Goal: Contribute content

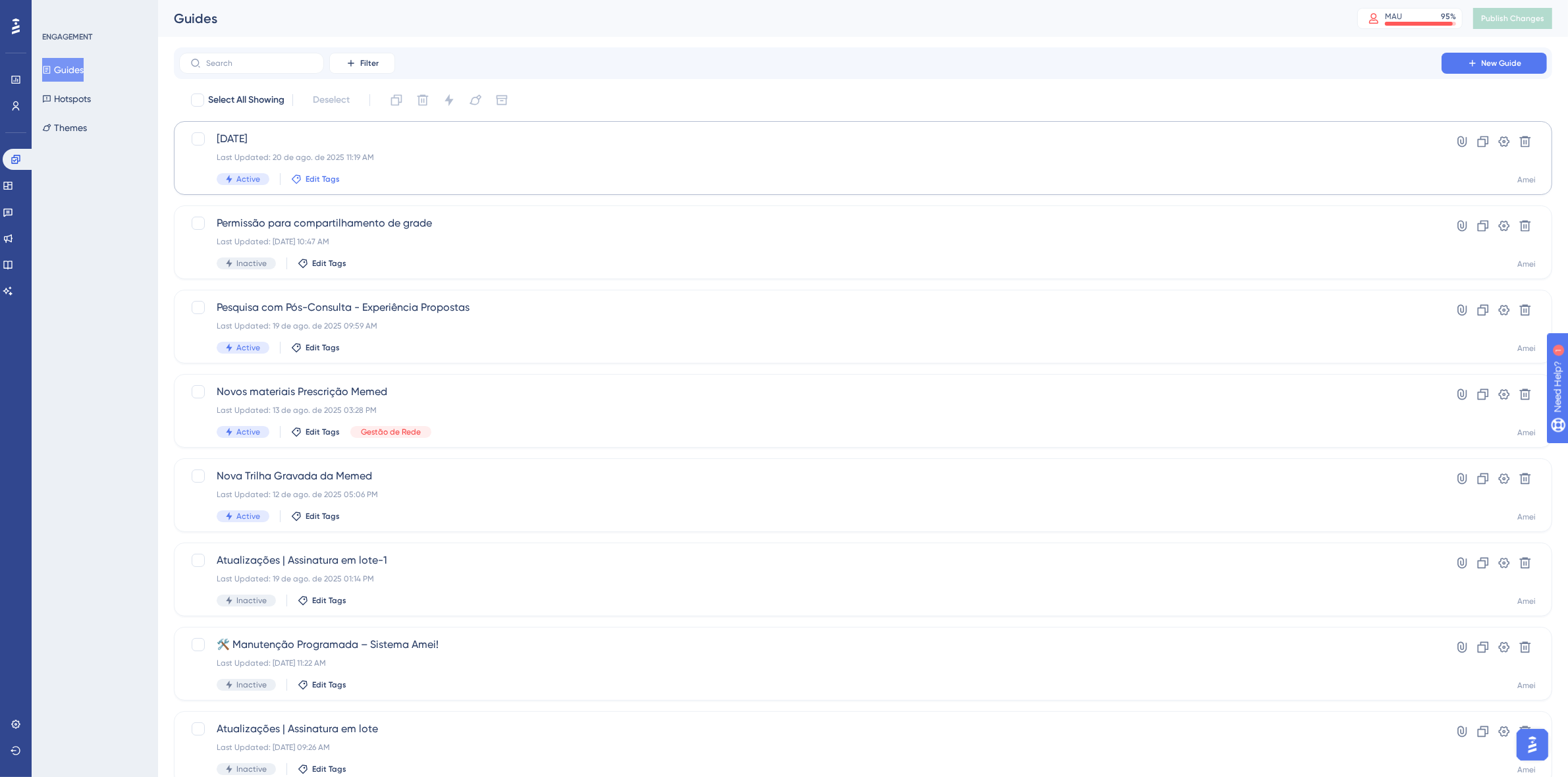
click at [314, 182] on span "Edit Tags" at bounding box center [322, 179] width 34 height 11
click at [307, 254] on div at bounding box center [306, 251] width 11 height 11
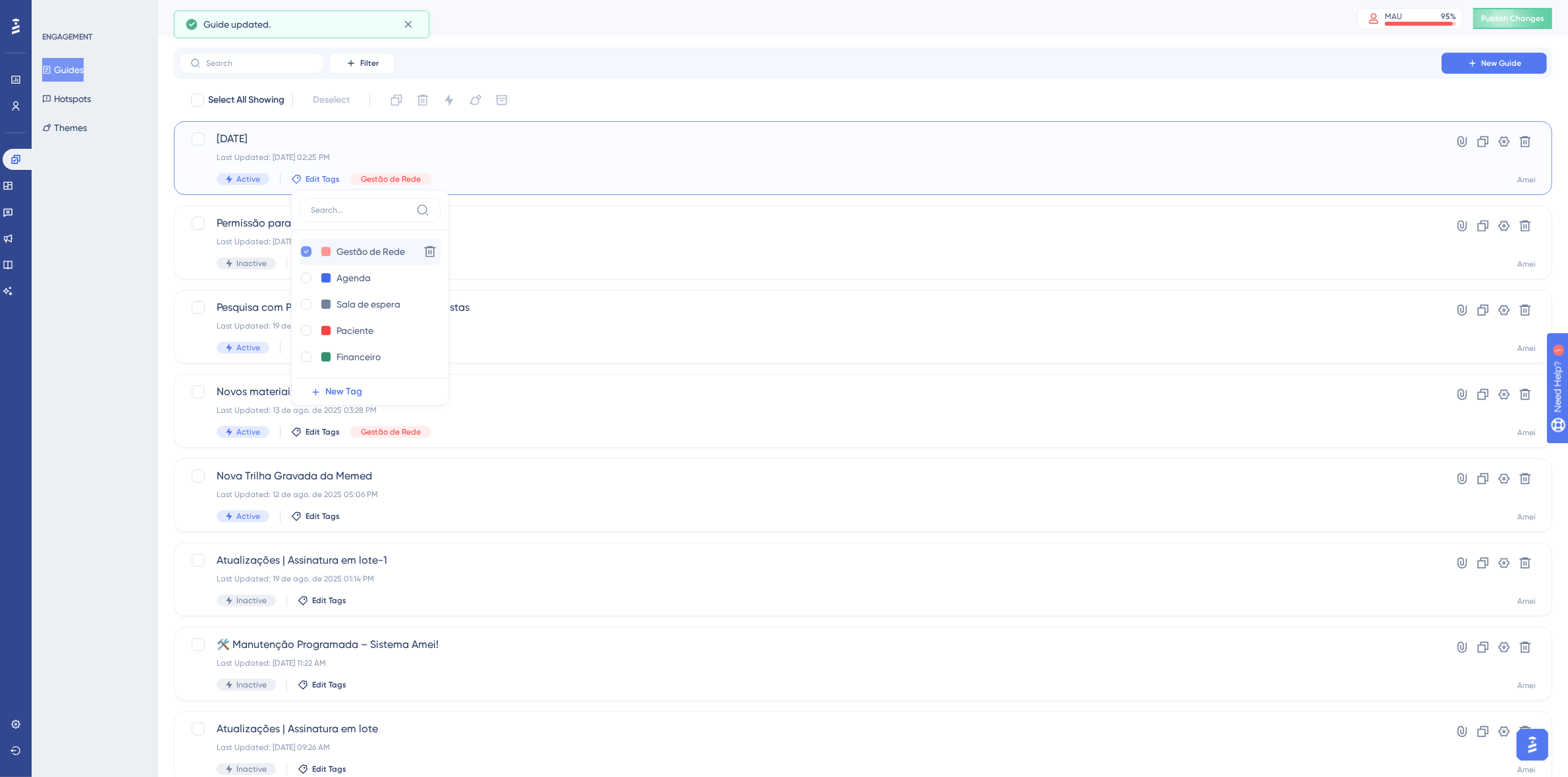
checkbox input "true"
click at [519, 227] on span "Permissão para compartilhamento de grade" at bounding box center [810, 223] width 1187 height 16
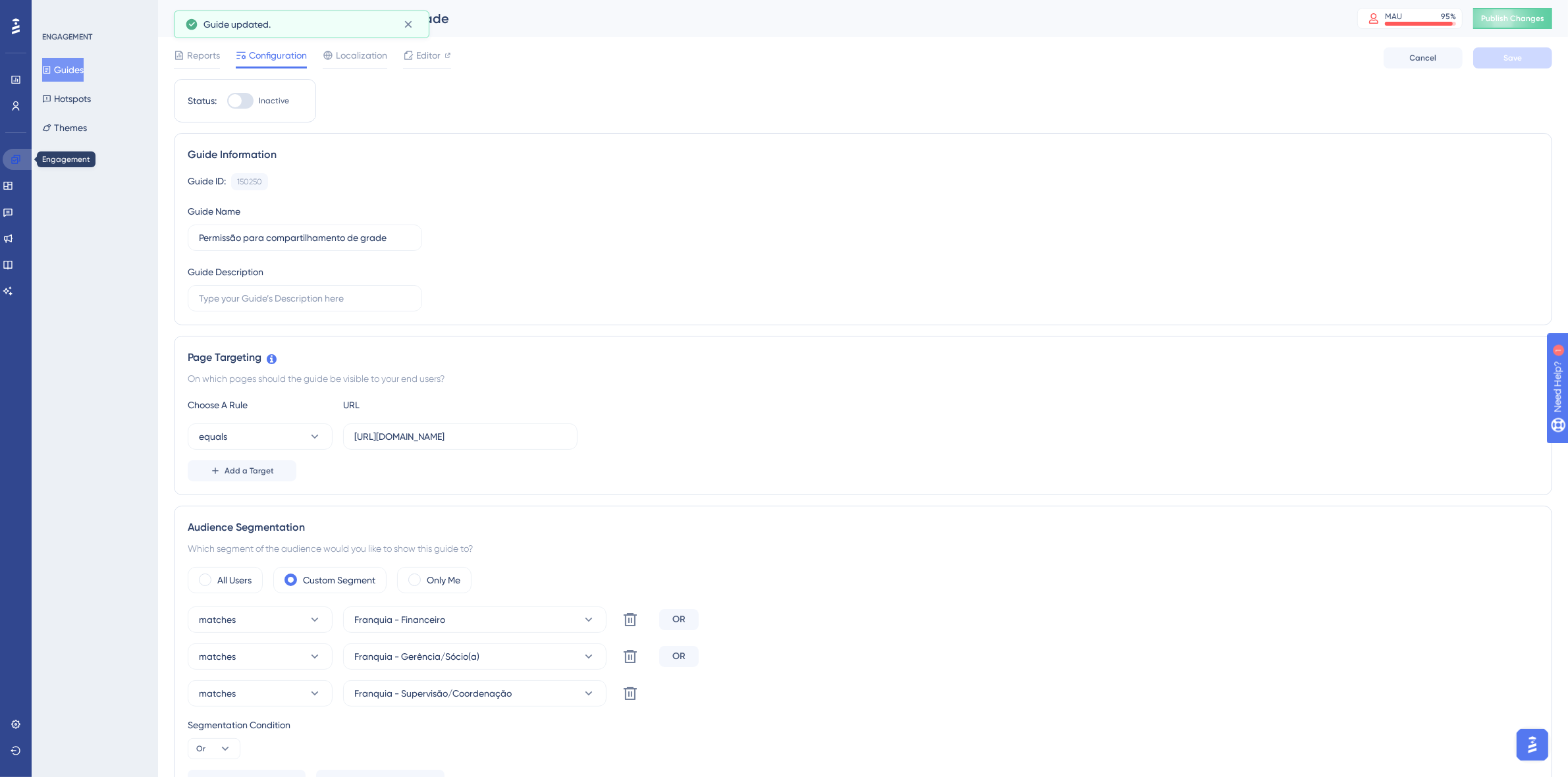
click at [17, 160] on icon at bounding box center [16, 159] width 9 height 9
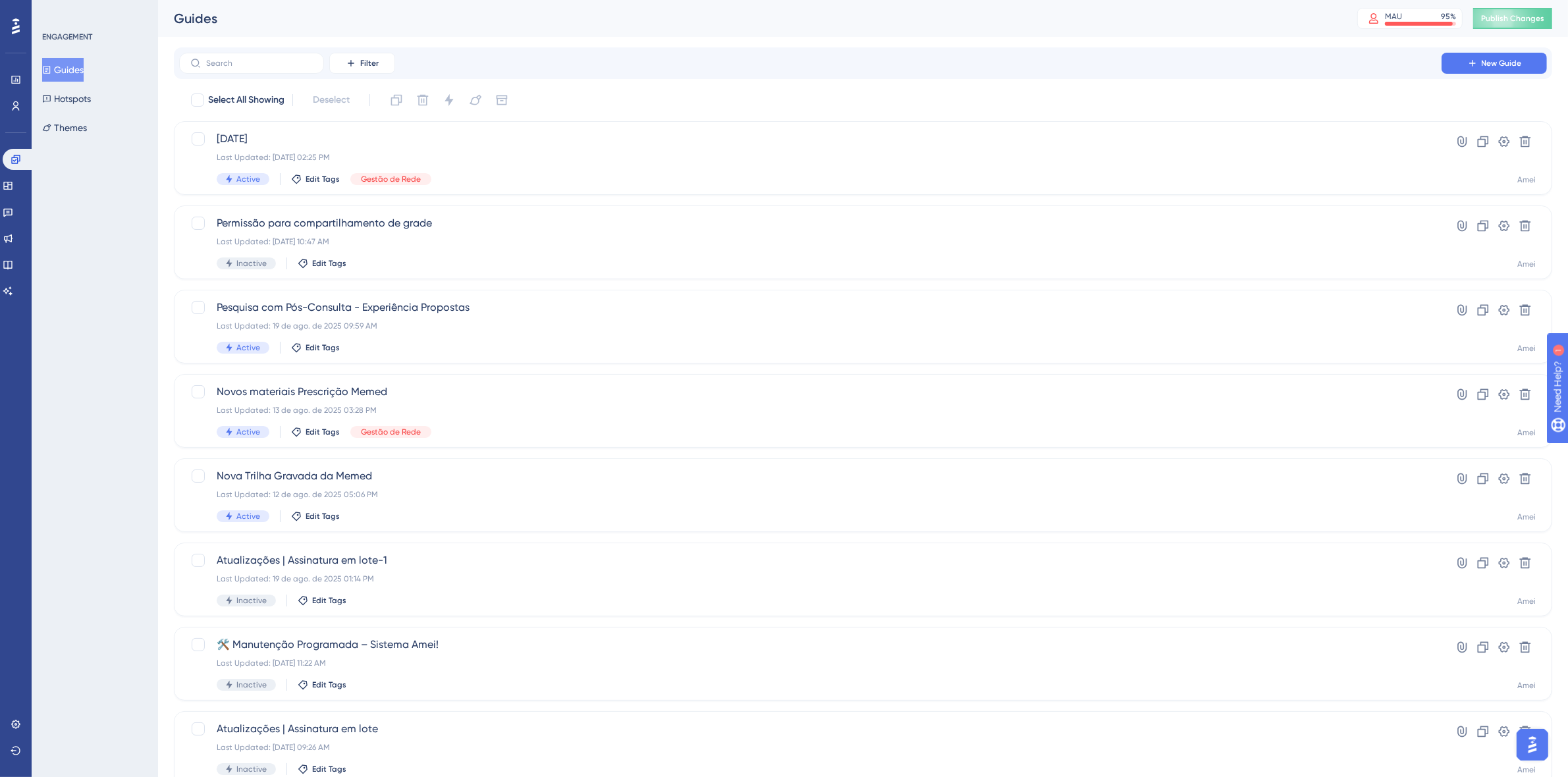
click at [1479, 57] on button "New Guide" at bounding box center [1494, 63] width 106 height 21
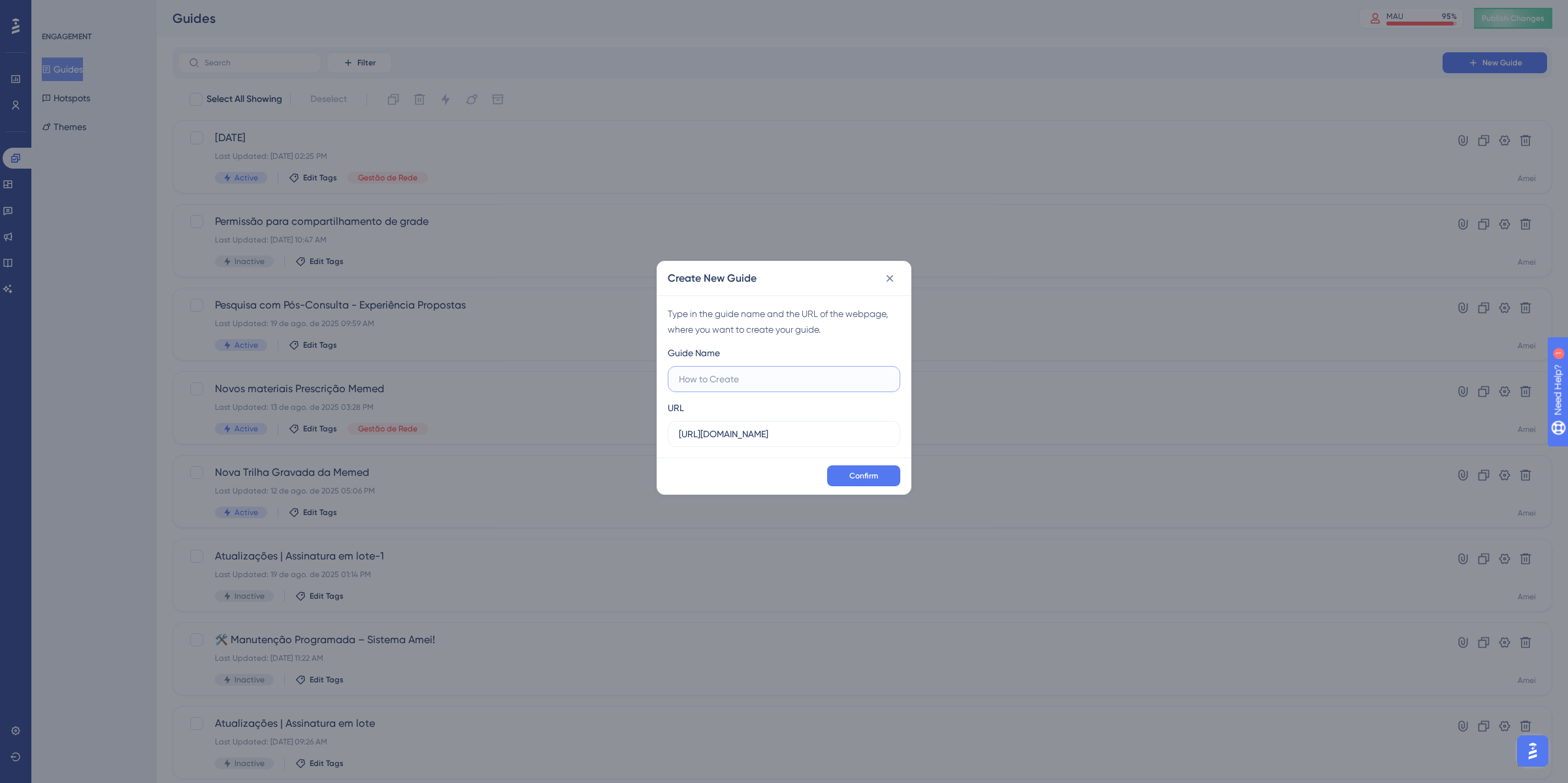
click at [751, 377] on input "text" at bounding box center [783, 379] width 210 height 14
type input "Parceiros - São Leopoldo Mandic & Fatesa"
click at [867, 468] on button "Confirm" at bounding box center [863, 476] width 73 height 21
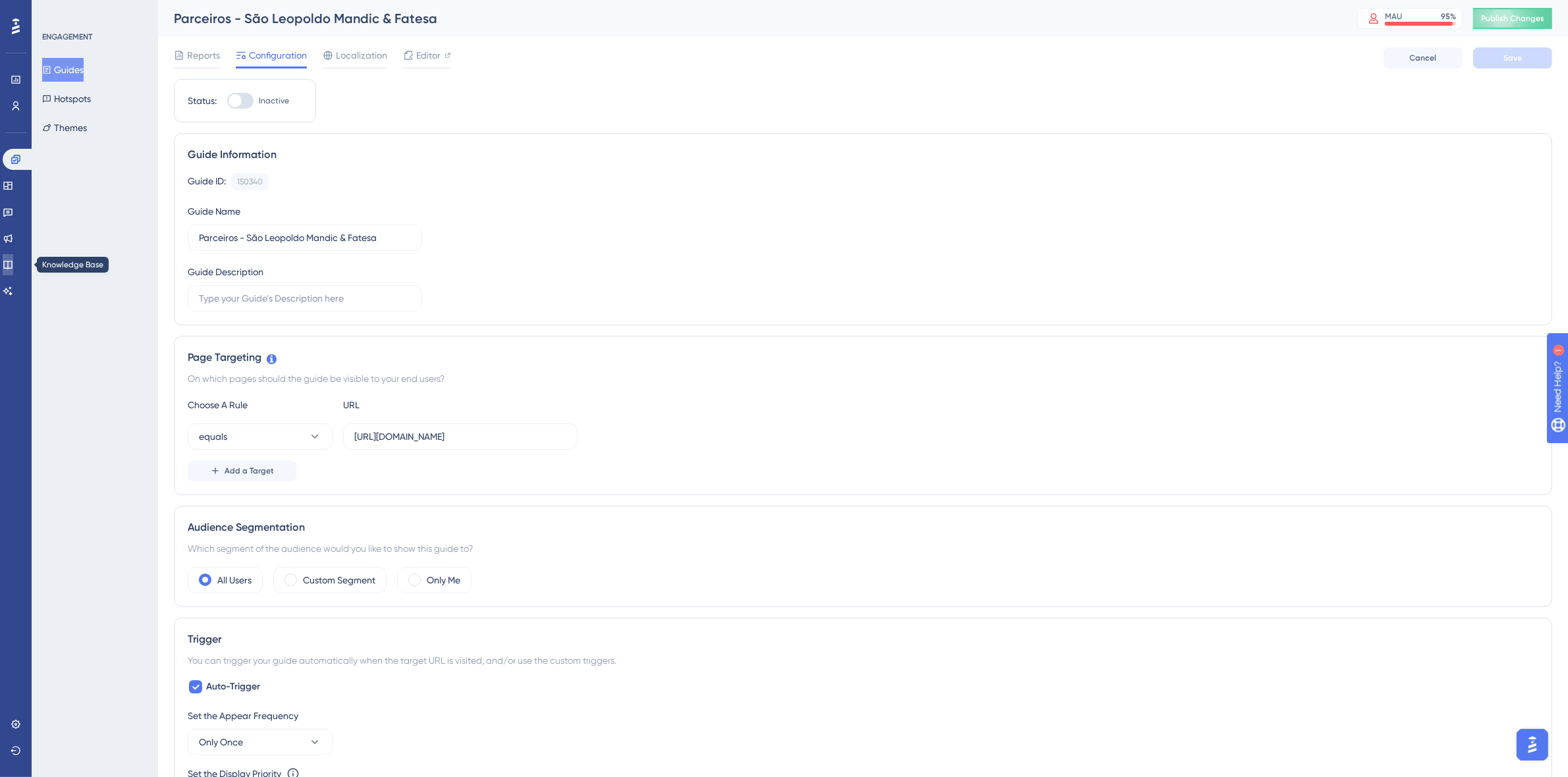
click at [11, 260] on icon at bounding box center [8, 264] width 11 height 11
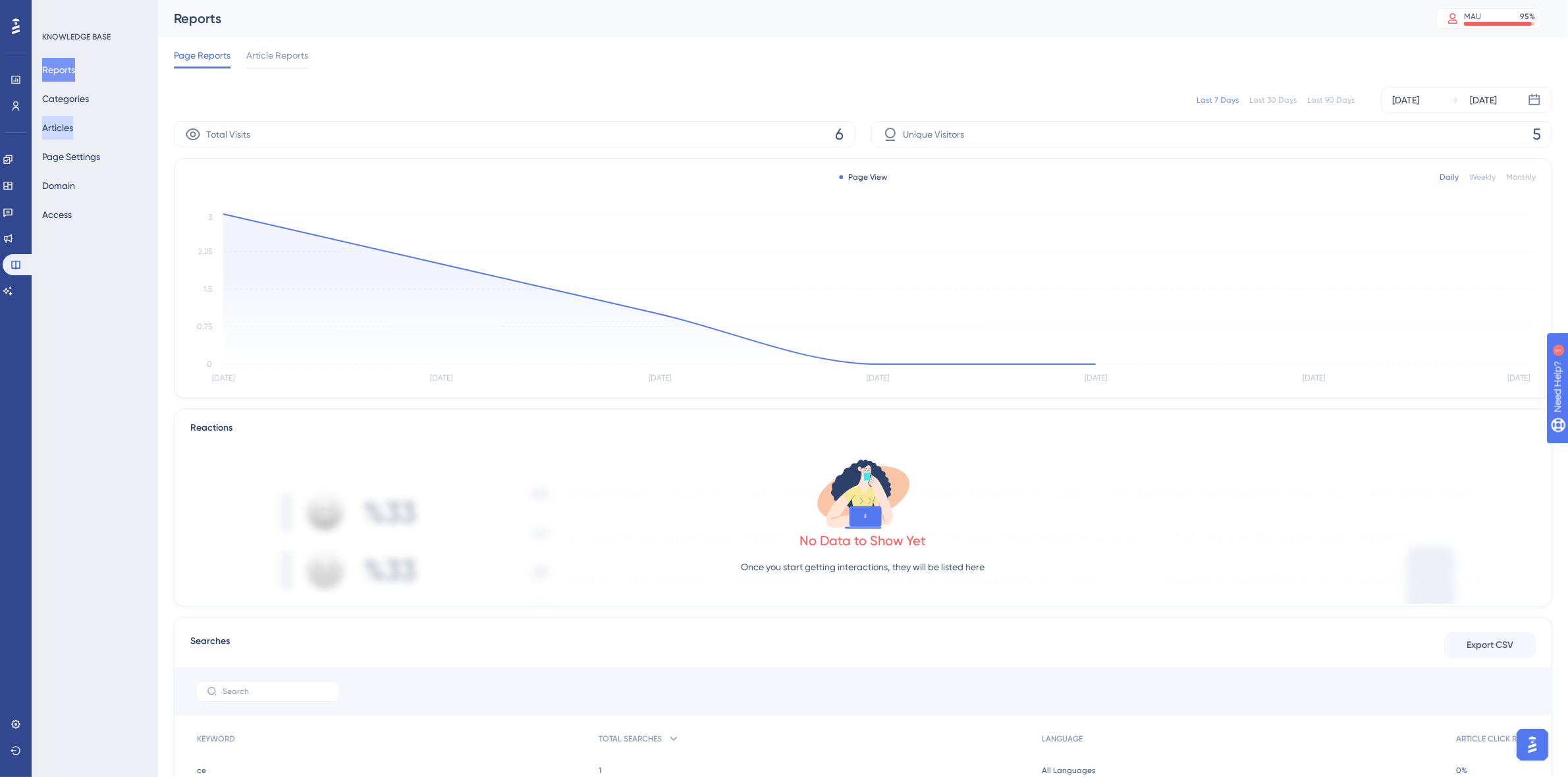
click at [58, 116] on button "Articles" at bounding box center [57, 128] width 31 height 24
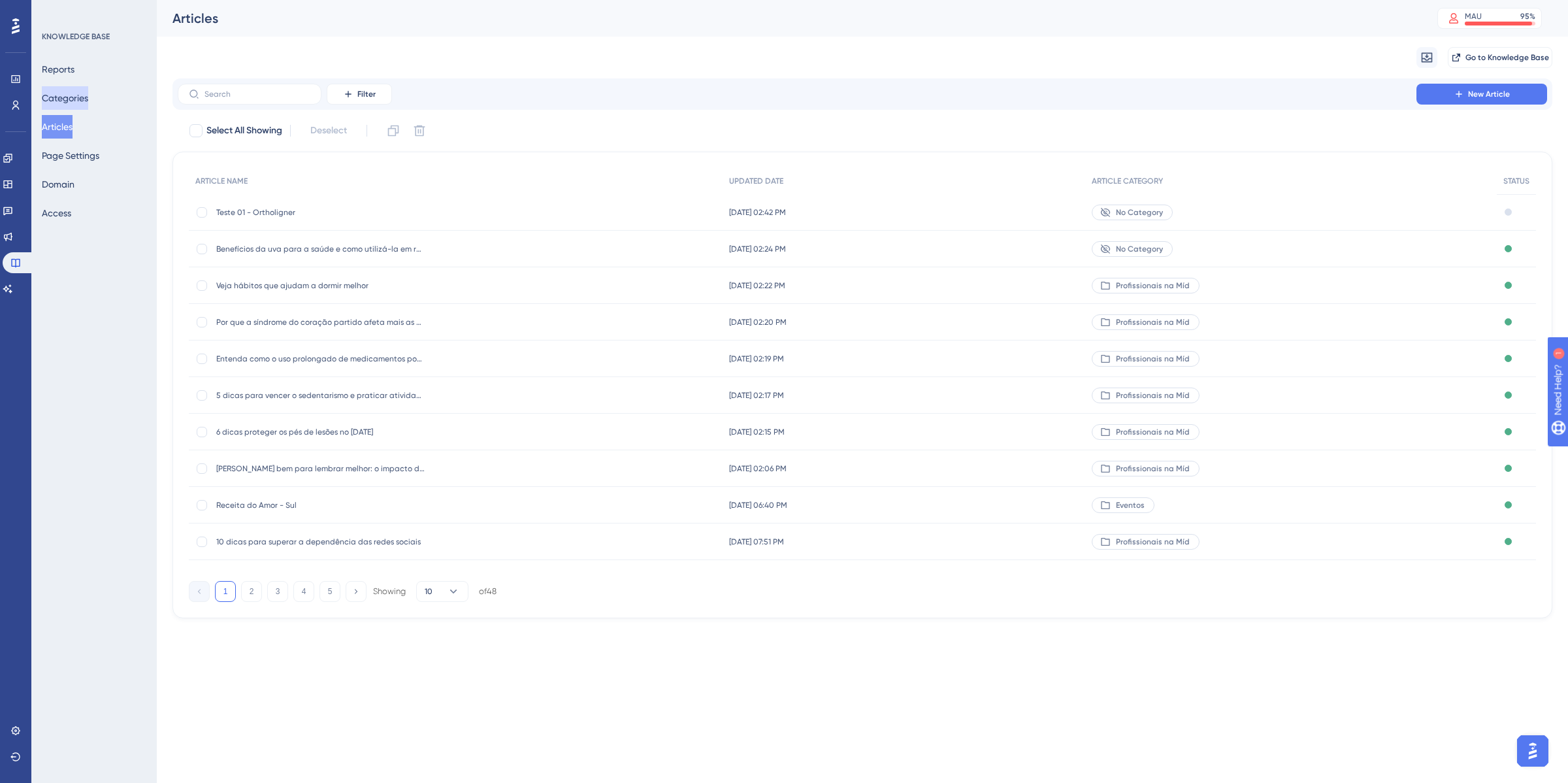
click at [64, 92] on button "Categories" at bounding box center [65, 98] width 47 height 23
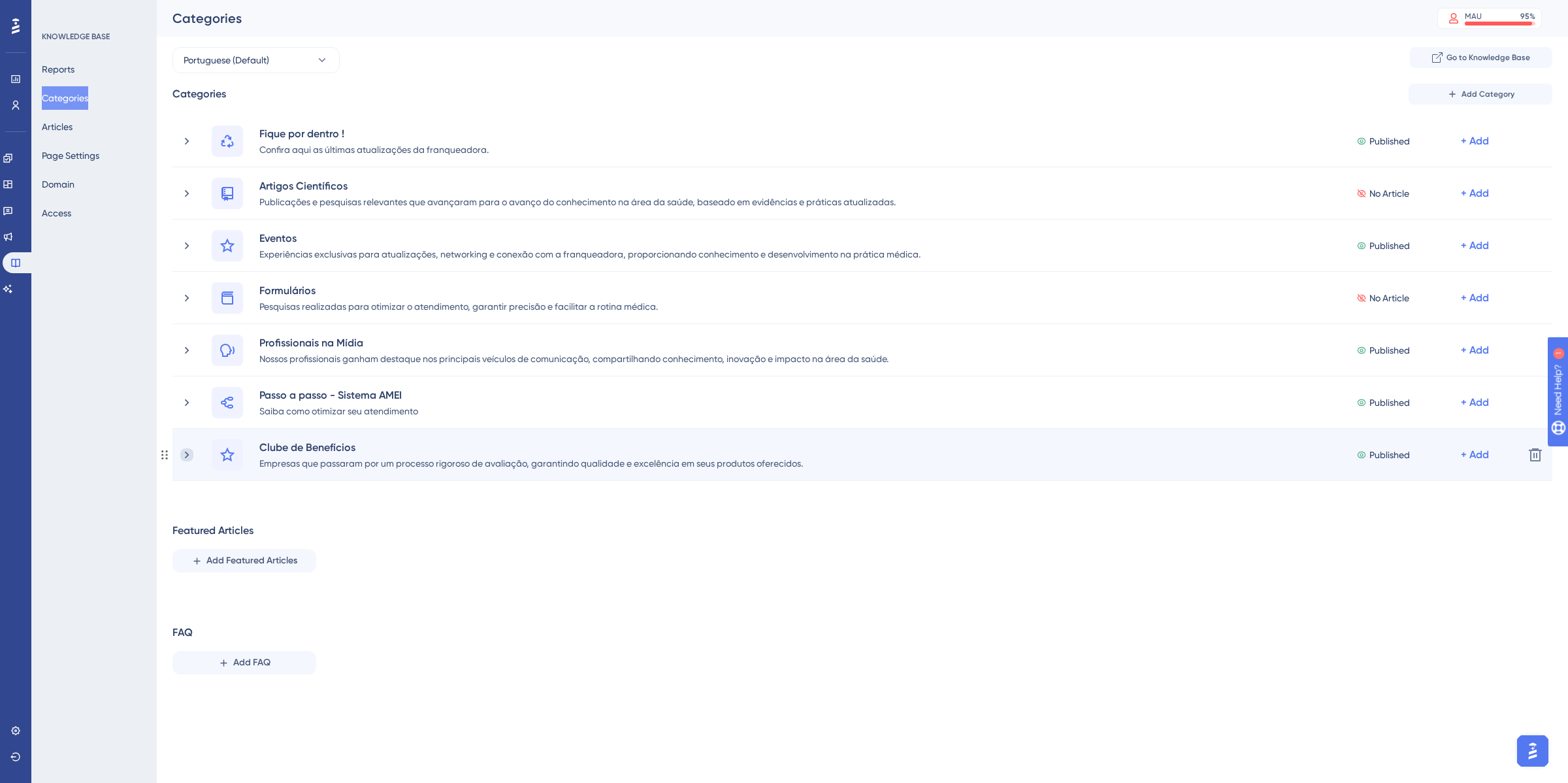
click at [186, 459] on icon at bounding box center [187, 455] width 13 height 13
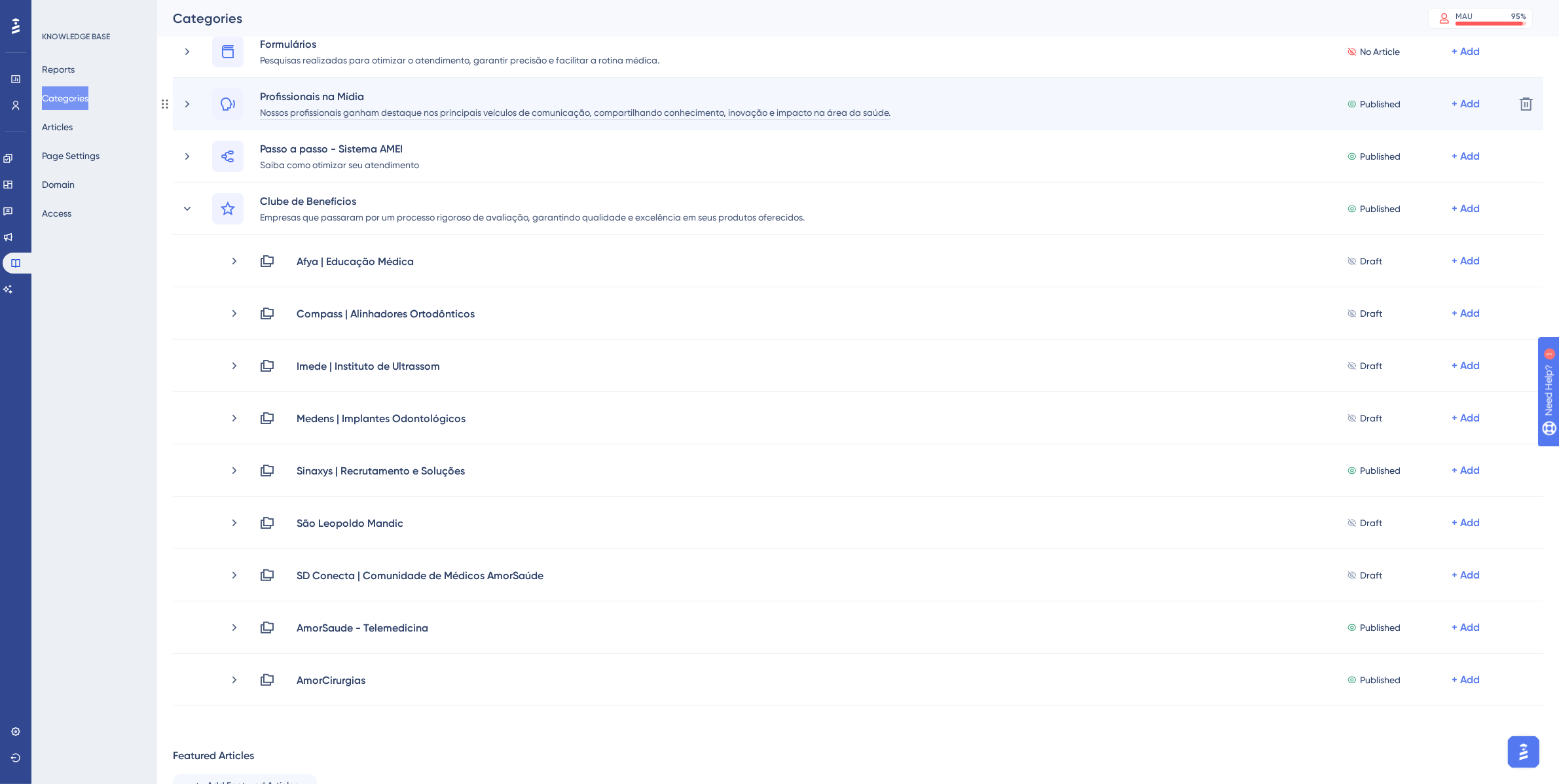
scroll to position [245, 0]
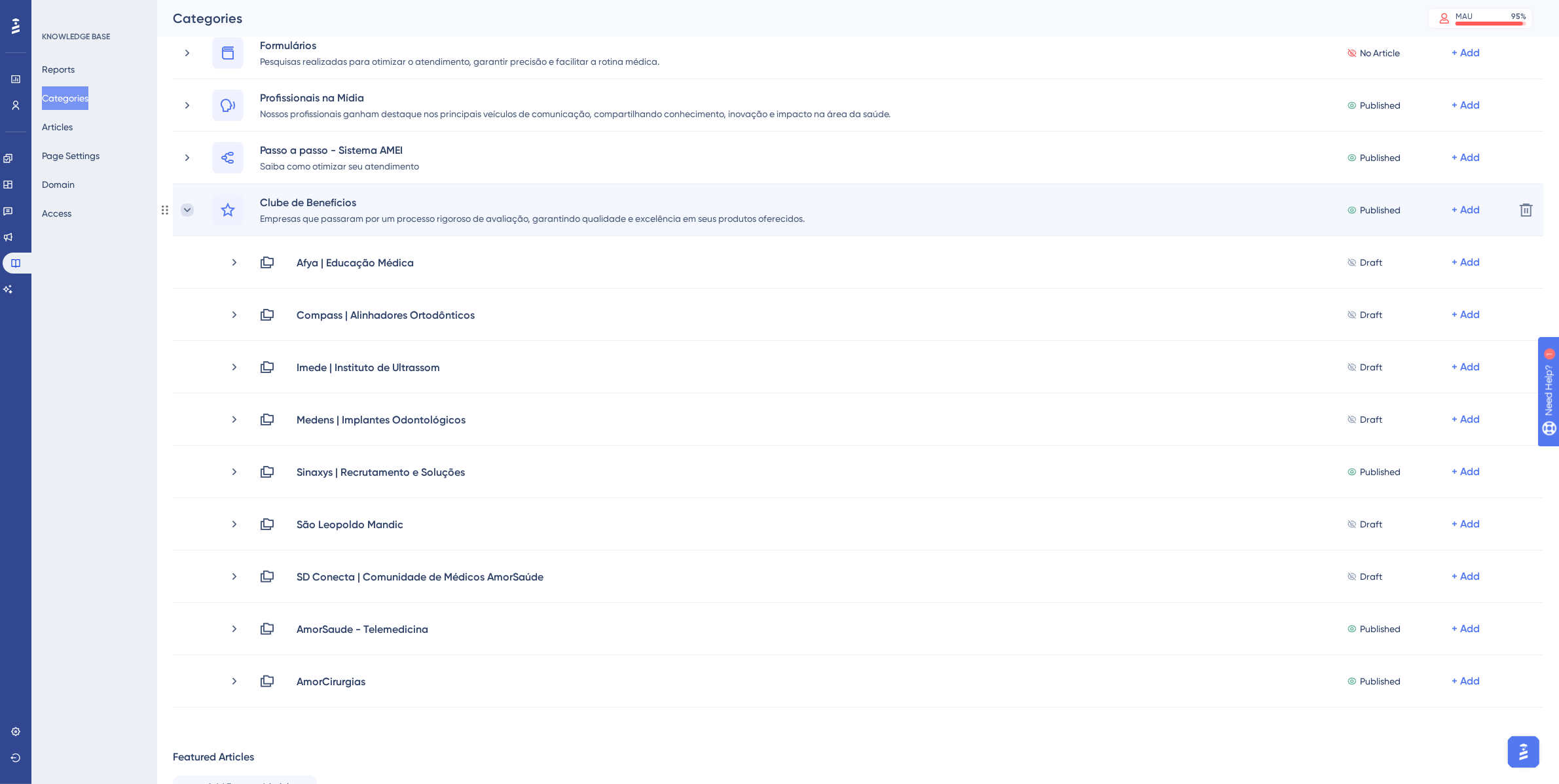
click at [191, 203] on icon at bounding box center [187, 210] width 13 height 13
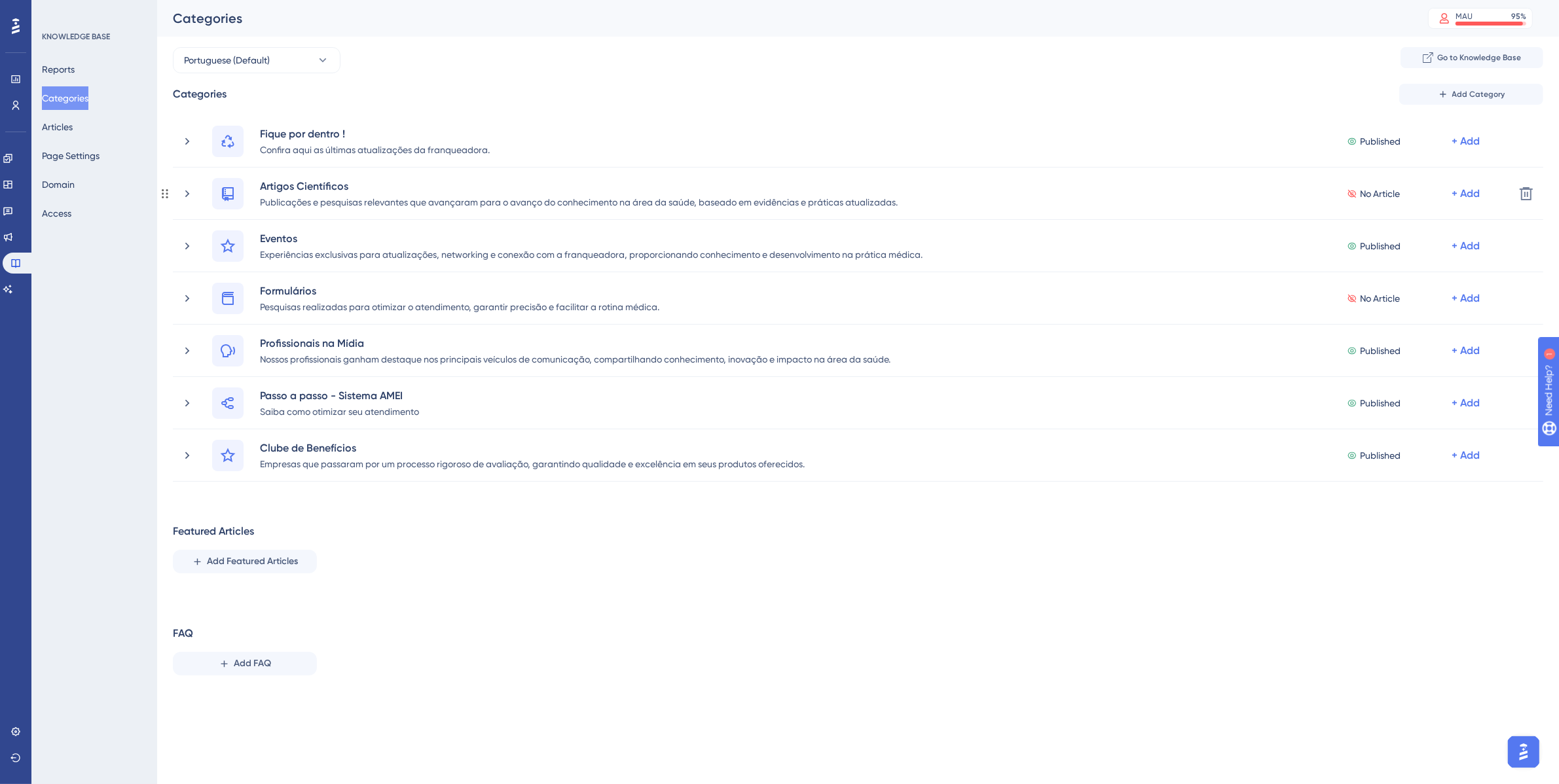
scroll to position [0, 0]
drag, startPoint x: 21, startPoint y: 77, endPoint x: 152, endPoint y: 107, distance: 134.4
click at [21, 77] on link at bounding box center [16, 79] width 11 height 21
